Goal: Task Accomplishment & Management: Manage account settings

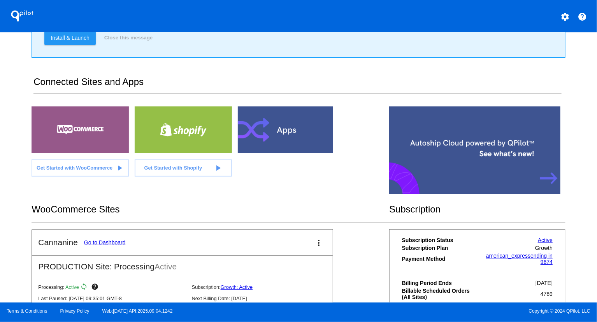
scroll to position [153, 0]
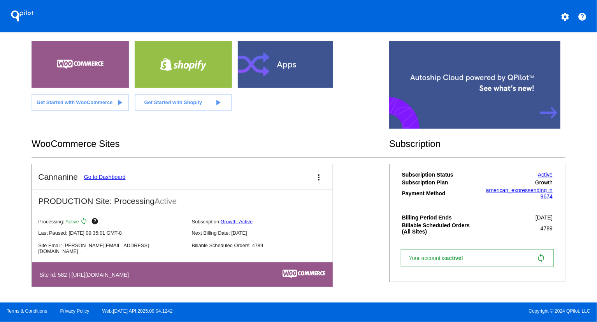
click at [114, 175] on link "Go to Dashboard" at bounding box center [105, 177] width 42 height 6
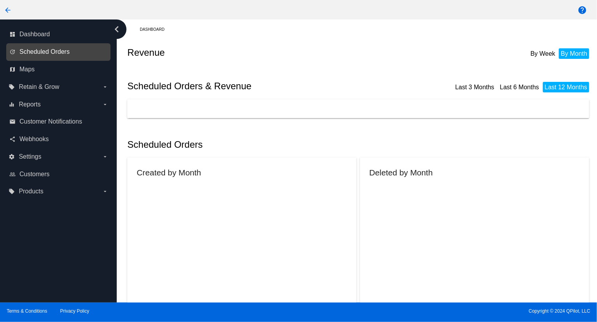
click at [50, 49] on span "Scheduled Orders" at bounding box center [44, 51] width 50 height 7
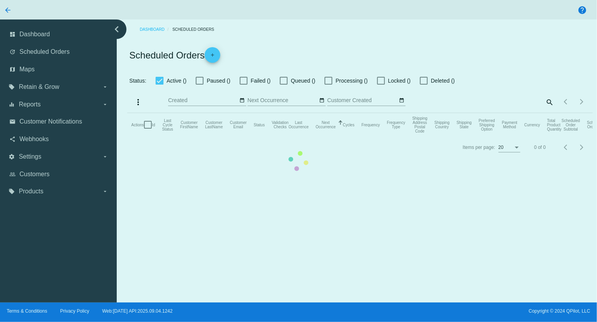
checkbox input "true"
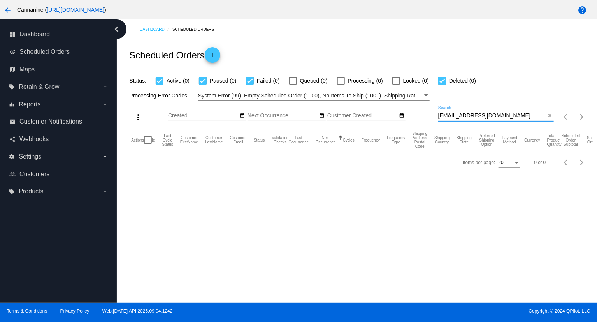
drag, startPoint x: 509, startPoint y: 116, endPoint x: 414, endPoint y: 122, distance: 95.2
click at [414, 122] on div "more_vert Sep Jan Feb Mar [DATE]" at bounding box center [359, 114] width 465 height 28
paste input "[PERSON_NAME]"
click at [484, 110] on div "[PERSON_NAME] Search" at bounding box center [492, 113] width 108 height 15
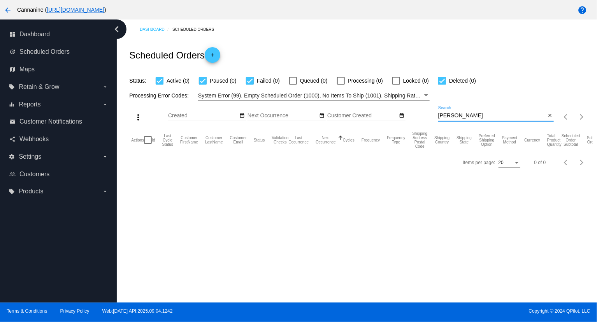
click at [483, 111] on div "[PERSON_NAME] Search" at bounding box center [492, 113] width 108 height 15
click at [482, 112] on div "[PERSON_NAME] Search" at bounding box center [492, 113] width 108 height 15
drag, startPoint x: 482, startPoint y: 112, endPoint x: 468, endPoint y: 127, distance: 21.5
click at [468, 127] on div "[PERSON_NAME] Search close" at bounding box center [496, 117] width 116 height 22
click at [477, 115] on input "[PERSON_NAME]" at bounding box center [492, 116] width 108 height 6
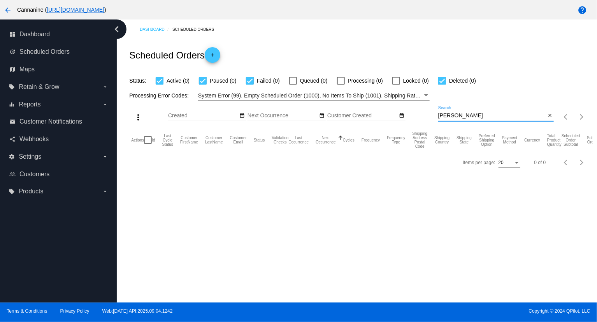
drag, startPoint x: 509, startPoint y: 116, endPoint x: 419, endPoint y: 118, distance: 90.0
click at [419, 118] on div "more_vert Sep Jan Feb Mar [DATE]" at bounding box center [359, 114] width 465 height 28
paste input "[EMAIL_ADDRESS][DOMAIN_NAME]"
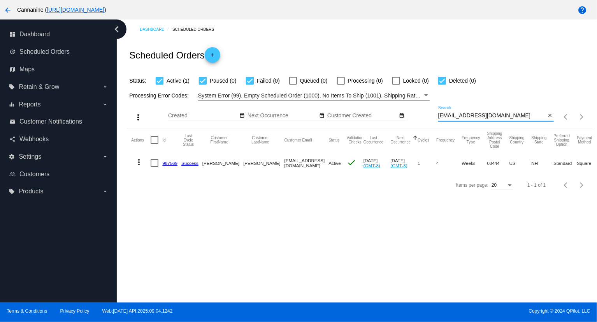
type input "[EMAIL_ADDRESS][DOMAIN_NAME]"
click at [139, 162] on mat-icon "more_vert" at bounding box center [138, 161] width 9 height 9
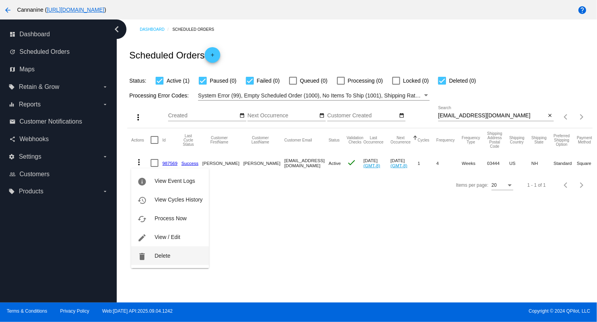
click at [162, 259] on span "Delete" at bounding box center [163, 255] width 16 height 6
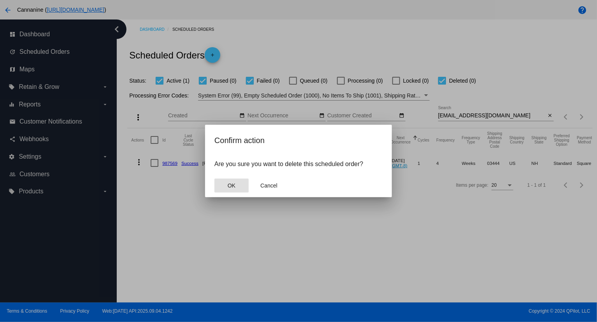
click at [233, 181] on button "OK" at bounding box center [232, 185] width 34 height 14
